Goal: Browse casually

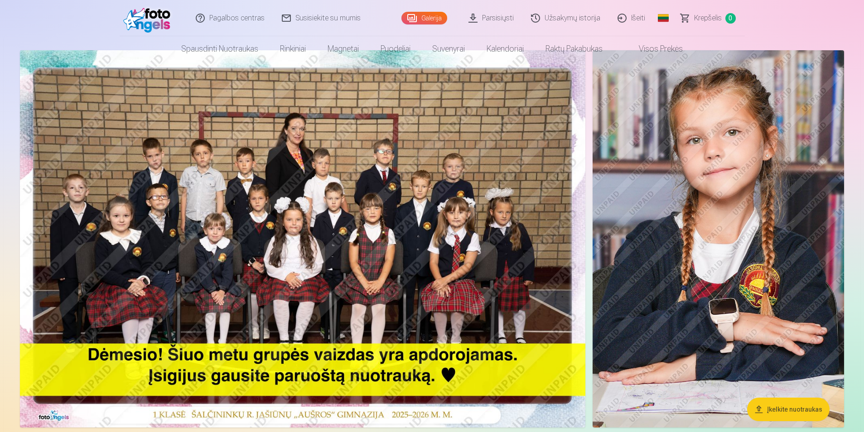
scroll to position [91, 0]
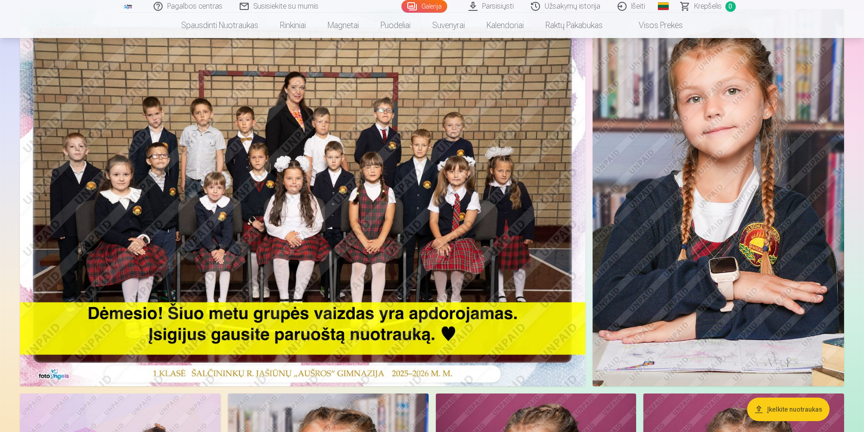
click at [362, 154] on img at bounding box center [302, 197] width 565 height 377
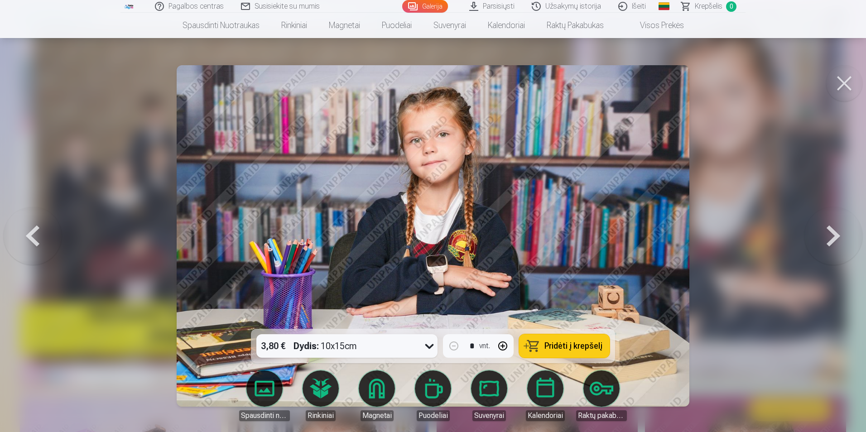
click at [149, 112] on div at bounding box center [433, 216] width 866 height 432
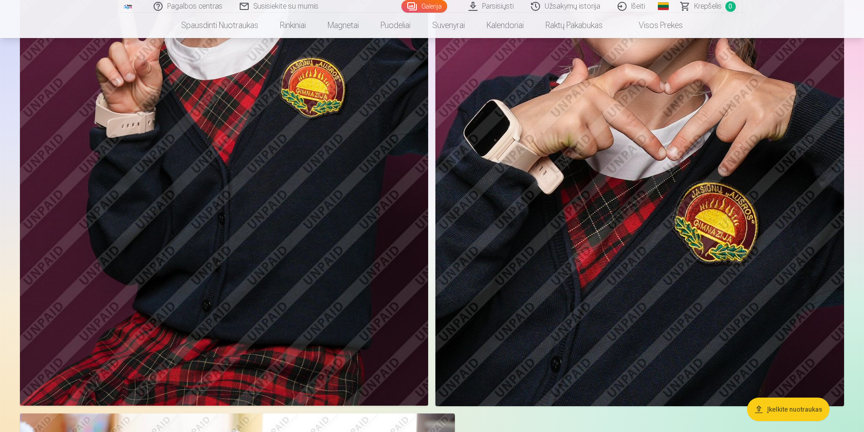
scroll to position [3261, 0]
